Goal: Register for event/course

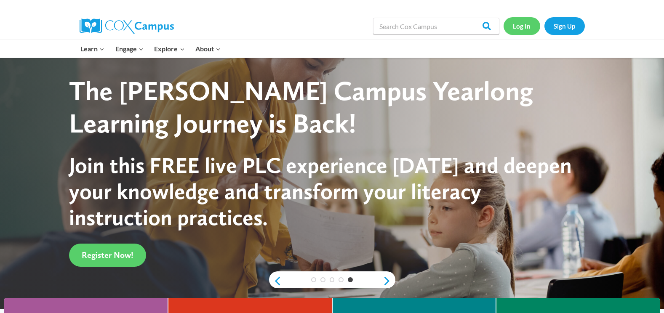
click at [525, 28] on link "Log In" at bounding box center [522, 25] width 37 height 17
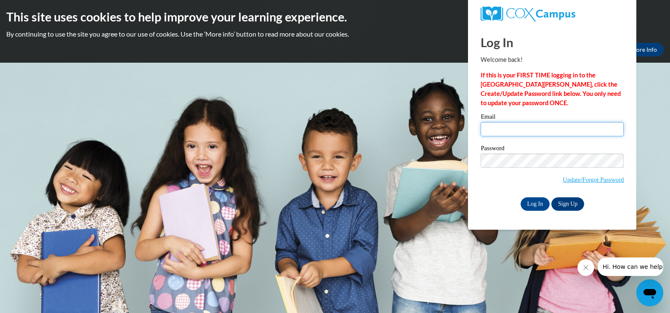
click at [517, 127] on input "Email" at bounding box center [552, 129] width 143 height 14
type input "[EMAIL_ADDRESS][DOMAIN_NAME]"
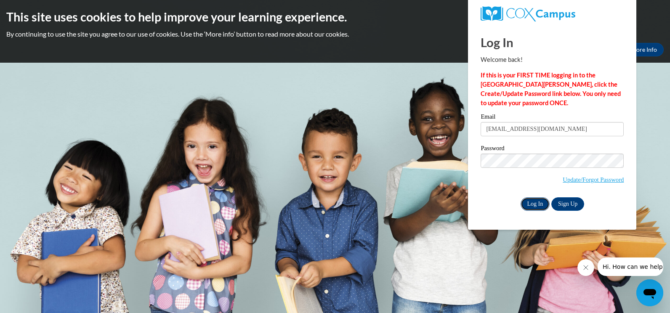
click at [534, 203] on input "Log In" at bounding box center [535, 204] width 29 height 13
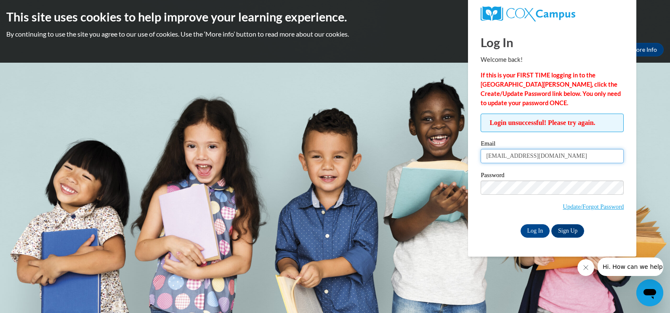
click at [561, 157] on input "[EMAIL_ADDRESS][DOMAIN_NAME]" at bounding box center [552, 156] width 143 height 14
click at [489, 216] on div "Password Update/Forgot Password" at bounding box center [552, 197] width 143 height 50
click at [577, 204] on link "Update/Forgot Password" at bounding box center [593, 206] width 61 height 7
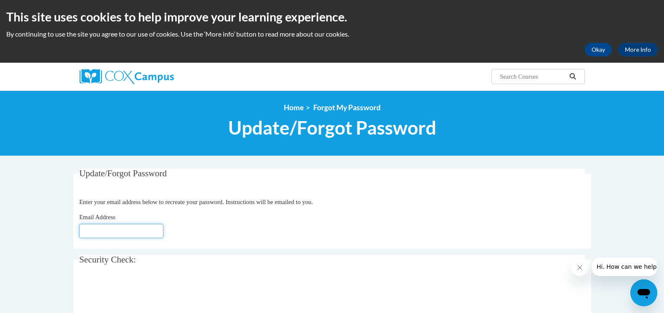
click at [90, 231] on input "Email Address" at bounding box center [121, 231] width 84 height 14
type input "melissafille82@gmail.com"
click at [211, 228] on div "Email Address melissafille82@gmail.com" at bounding box center [332, 226] width 506 height 26
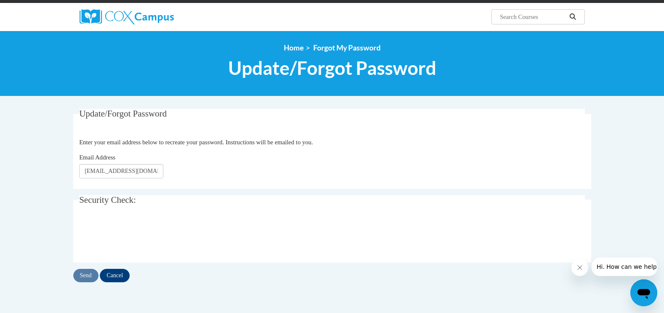
scroll to position [126, 0]
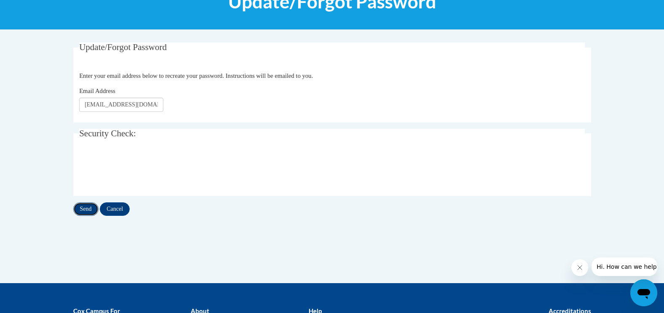
click at [90, 212] on input "Send" at bounding box center [85, 209] width 25 height 13
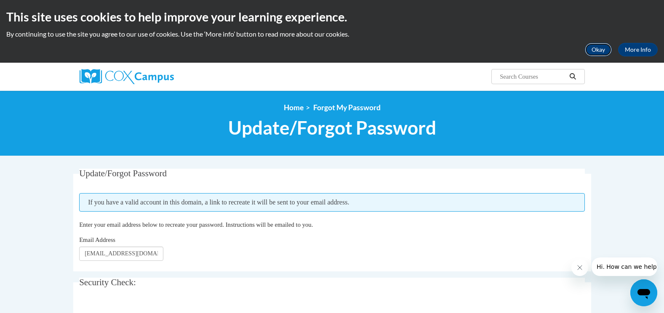
click at [603, 51] on button "Okay" at bounding box center [598, 49] width 27 height 13
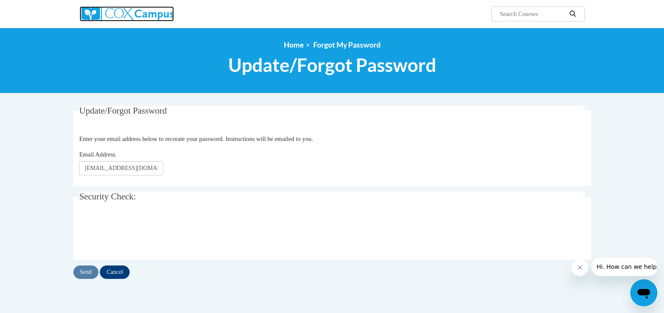
click at [109, 16] on img at bounding box center [127, 13] width 94 height 15
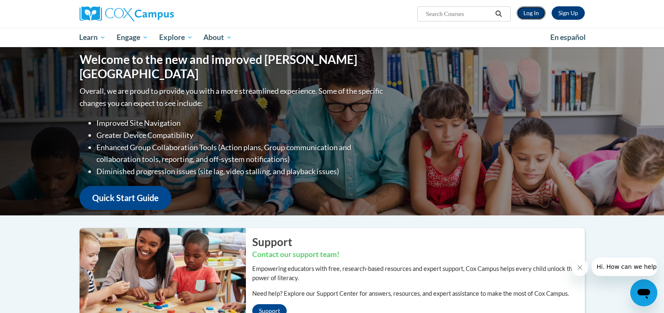
click at [540, 12] on link "Log In" at bounding box center [531, 12] width 29 height 13
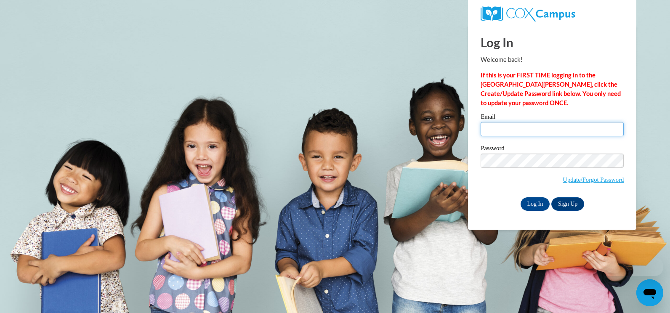
click at [511, 131] on input "Email" at bounding box center [552, 129] width 143 height 14
type input "Melissafille82@gmail.com"
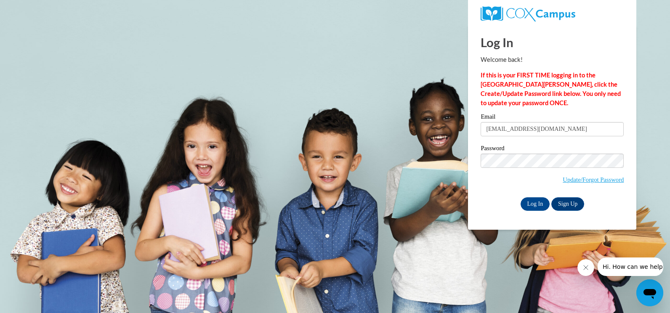
click at [489, 194] on div "Password Update/Forgot Password" at bounding box center [552, 170] width 143 height 50
click at [535, 201] on input "Log In" at bounding box center [535, 204] width 29 height 13
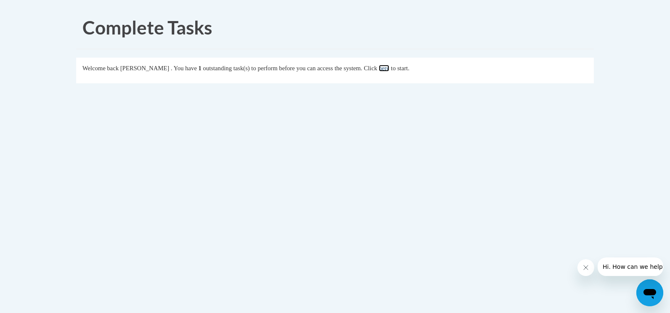
click at [390, 67] on link "here" at bounding box center [384, 68] width 11 height 7
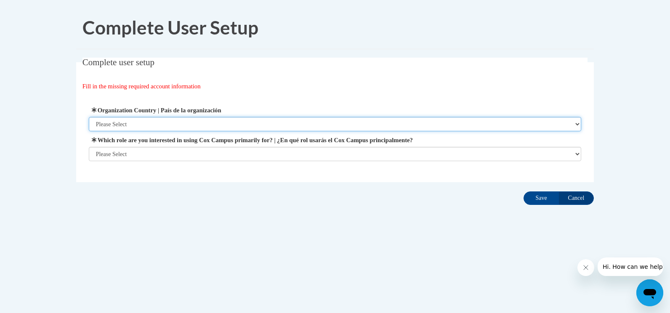
click at [577, 119] on select "Please Select [GEOGRAPHIC_DATA] | [GEOGRAPHIC_DATA] Outside of [GEOGRAPHIC_DATA…" at bounding box center [335, 124] width 493 height 14
select select "ad49bcad-a171-4b2e-b99c-48b446064914"
click at [89, 117] on select "Please Select [GEOGRAPHIC_DATA] | [GEOGRAPHIC_DATA] Outside of [GEOGRAPHIC_DATA…" at bounding box center [335, 124] width 493 height 14
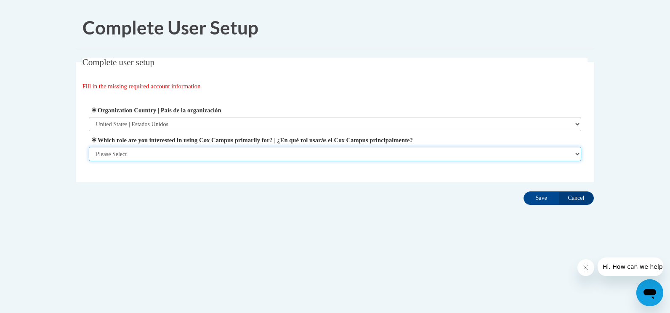
click at [573, 152] on select "Please Select College/University | Colegio/Universidad Community/Nonprofit Part…" at bounding box center [335, 154] width 493 height 14
select select "fbf2d438-af2f-41f8-98f1-81c410e29de3"
click at [89, 161] on select "Please Select College/University | Colegio/Universidad Community/Nonprofit Part…" at bounding box center [335, 154] width 493 height 14
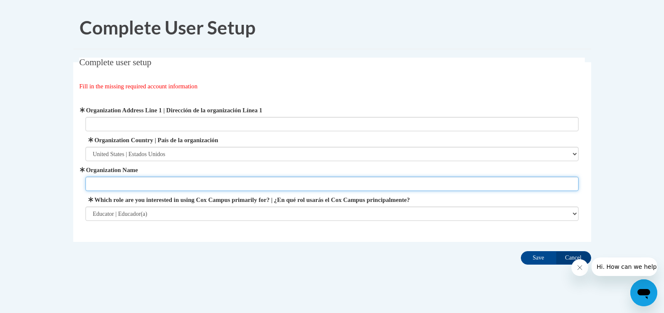
click at [535, 183] on input "Organization Name" at bounding box center [331, 184] width 493 height 14
type input "[PERSON_NAME] Early Learning Center"
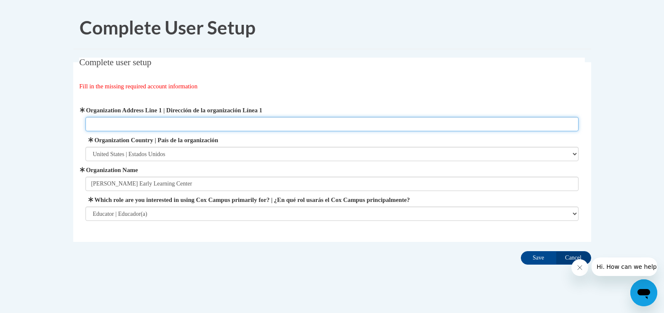
type input "[STREET_ADDRESS][PERSON_NAME]"
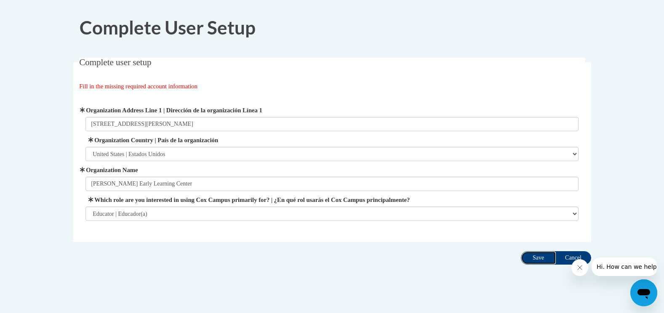
click at [535, 258] on input "Save" at bounding box center [538, 257] width 35 height 13
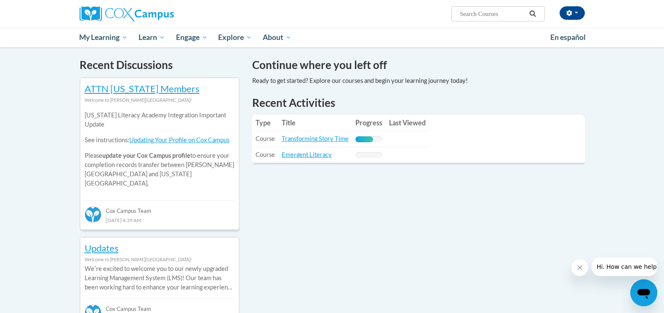
scroll to position [253, 0]
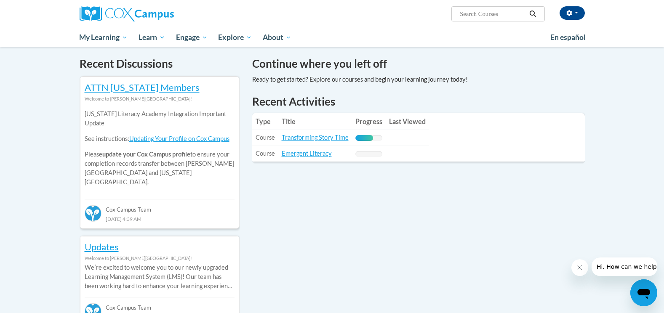
click at [469, 13] on input "Search..." at bounding box center [492, 14] width 67 height 10
paste input "Connecting the Dots for Dual Language Learners Throughout the Preschool Day!"
type input "Connecting the Dots for Dual Language Learners Throughout the Preschool Day!"
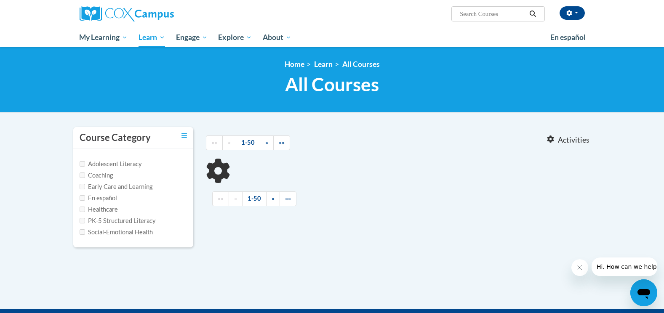
type input "Connecting the Dots for Dual Language Learners Throughout the Preschool Day!"
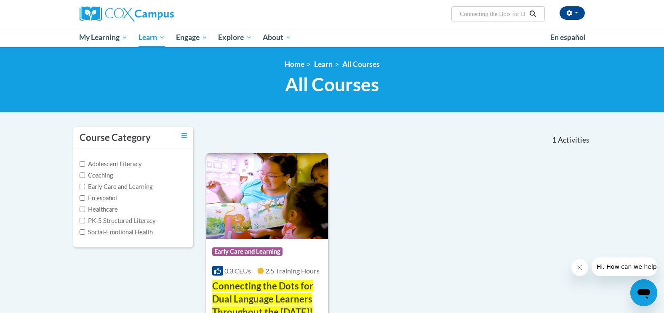
click at [439, 197] on div "Course Category: Early Care and Learning 0.3 CEUs 2.5 Training Hours COURSE Con…" at bounding box center [398, 258] width 385 height 211
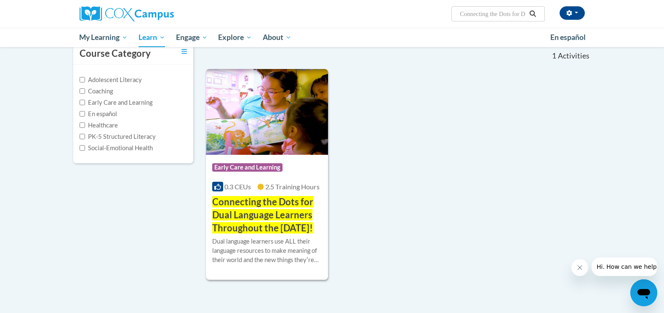
scroll to position [126, 0]
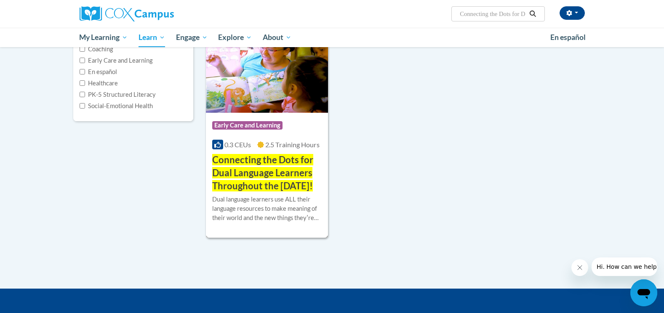
click at [256, 126] on span "Early Care and Learning" at bounding box center [247, 125] width 70 height 8
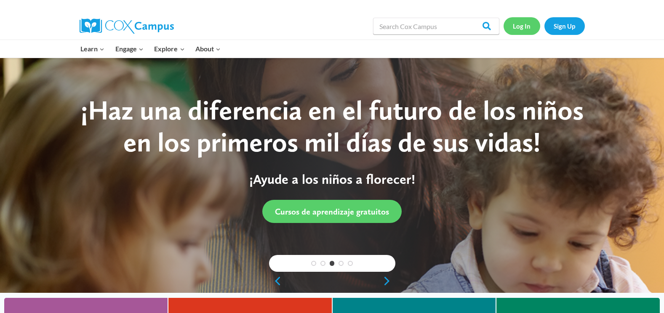
click at [526, 28] on link "Log In" at bounding box center [522, 25] width 37 height 17
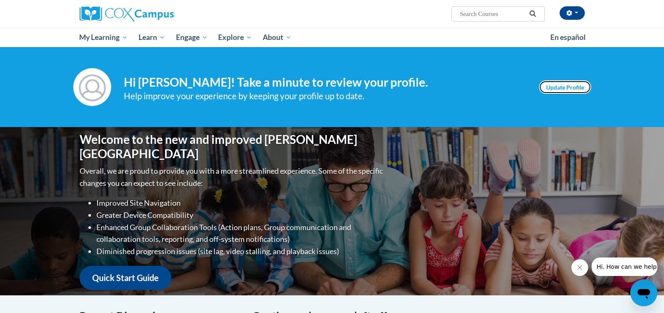
click at [569, 89] on link "Update Profile" at bounding box center [565, 86] width 52 height 13
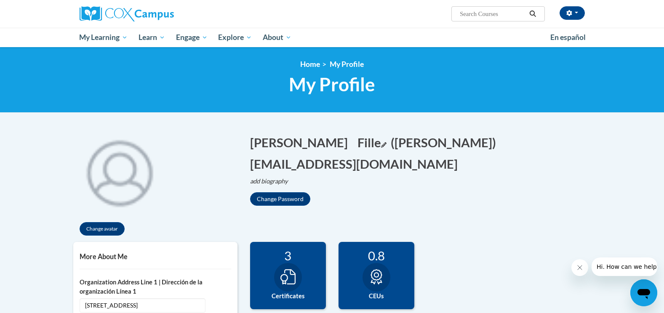
click at [381, 143] on icon "Edit last name" at bounding box center [383, 144] width 5 height 5
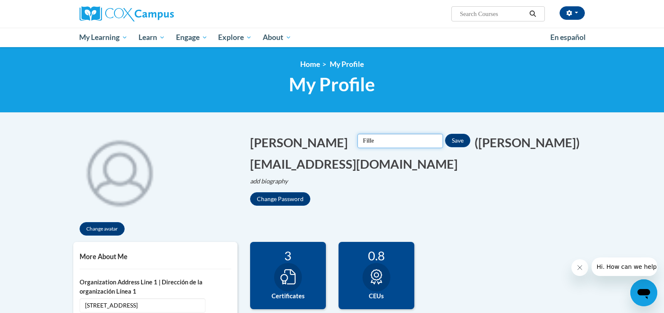
drag, startPoint x: 310, startPoint y: 141, endPoint x: 324, endPoint y: 144, distance: 14.7
click at [358, 141] on input "Fille" at bounding box center [400, 141] width 85 height 14
click at [445, 138] on button "Save" at bounding box center [457, 140] width 25 height 13
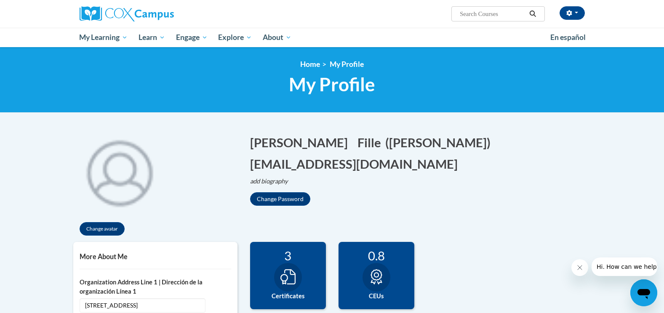
click at [472, 13] on input "Search..." at bounding box center [492, 14] width 67 height 10
type input "dual language learners"
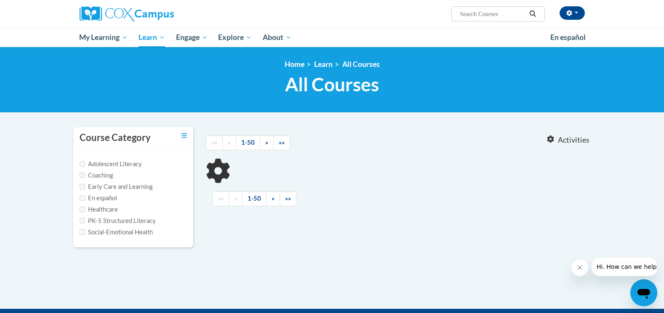
type input "dual language learners"
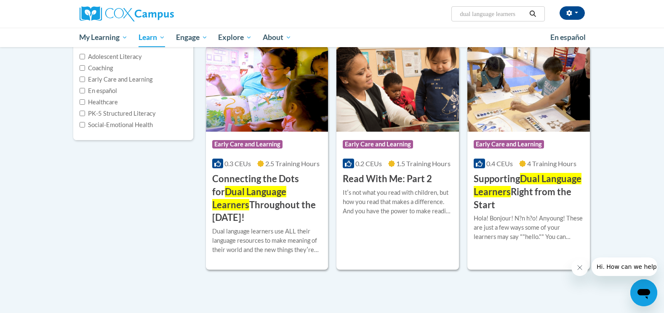
scroll to position [126, 0]
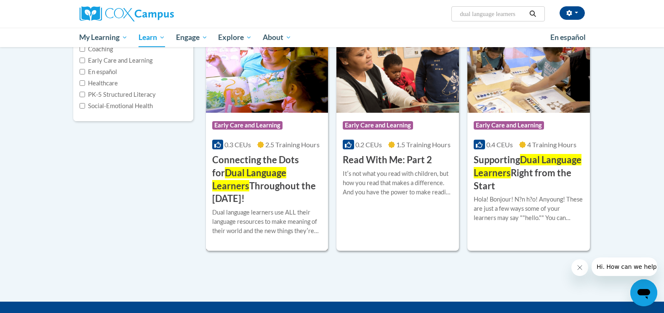
click at [264, 183] on h3 "Connecting the Dots for Dual Language Learners Throughout the Preschool Day!" at bounding box center [267, 180] width 110 height 52
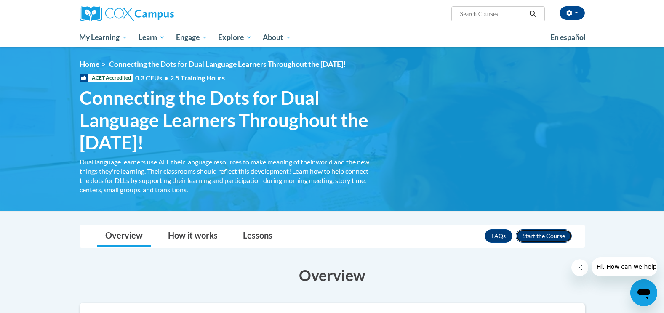
click at [537, 235] on button "Enroll" at bounding box center [544, 236] width 56 height 13
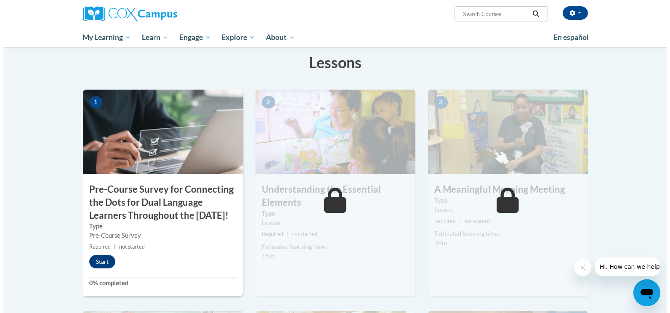
scroll to position [168, 0]
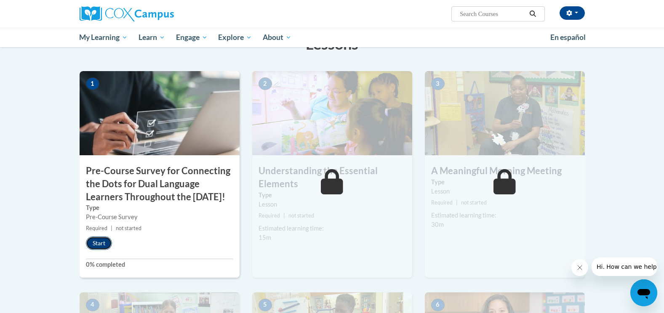
click at [98, 250] on button "Start" at bounding box center [99, 243] width 26 height 13
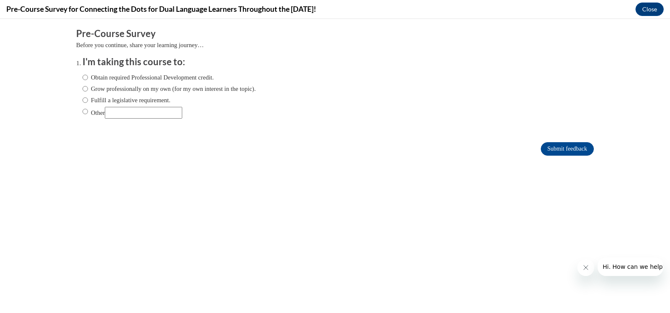
scroll to position [0, 0]
click at [100, 89] on label "Grow professionally on my own (for my own interest in the topic)." at bounding box center [170, 88] width 174 height 9
click at [88, 89] on input "Grow professionally on my own (for my own interest in the topic)." at bounding box center [85, 88] width 5 height 9
radio input "true"
click at [198, 73] on label "Obtain required Professional Development credit." at bounding box center [148, 77] width 131 height 9
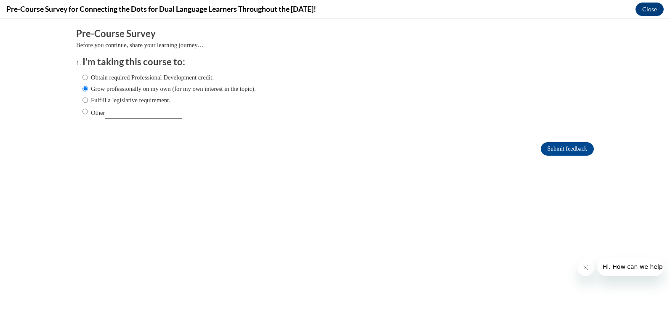
click at [88, 73] on input "Obtain required Professional Development credit." at bounding box center [85, 77] width 5 height 9
radio input "true"
click at [148, 90] on label "Grow professionally on my own (for my own interest in the topic)." at bounding box center [170, 88] width 174 height 9
click at [88, 90] on input "Grow professionally on my own (for my own interest in the topic)." at bounding box center [85, 88] width 5 height 9
radio input "true"
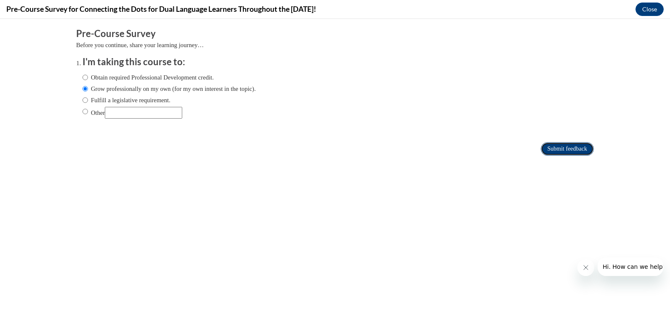
click at [563, 144] on input "Submit feedback" at bounding box center [567, 148] width 53 height 13
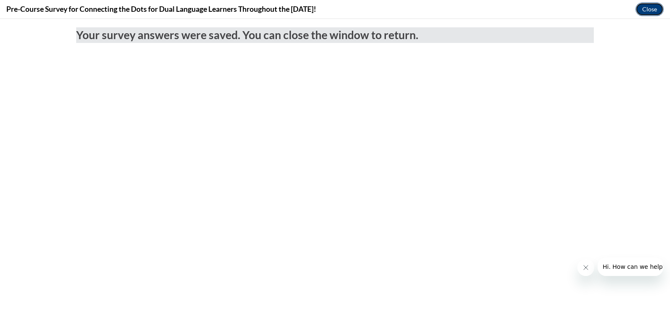
click at [653, 13] on button "Close" at bounding box center [650, 9] width 28 height 13
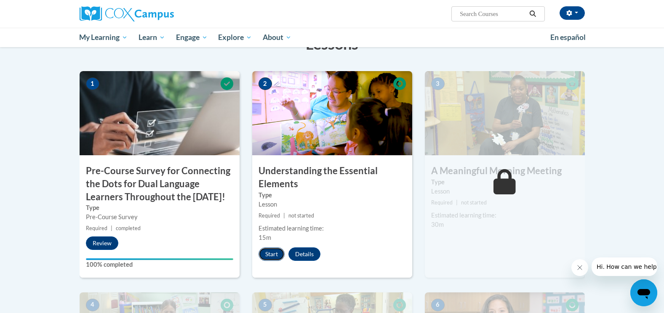
click at [270, 256] on button "Start" at bounding box center [272, 254] width 26 height 13
